Goal: Task Accomplishment & Management: Manage account settings

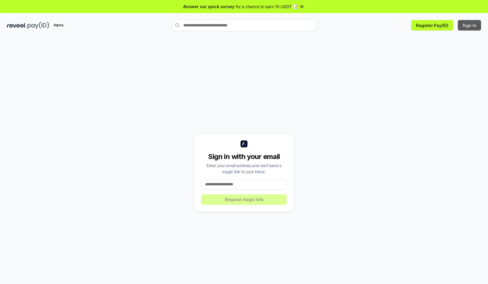
click at [470, 25] on button "Sign In" at bounding box center [469, 25] width 23 height 10
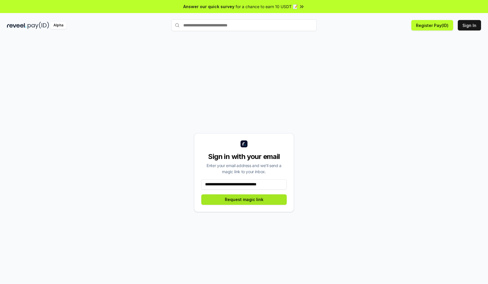
type input "**********"
click at [244, 200] on button "Request magic link" at bounding box center [243, 200] width 85 height 10
